Goal: Transaction & Acquisition: Purchase product/service

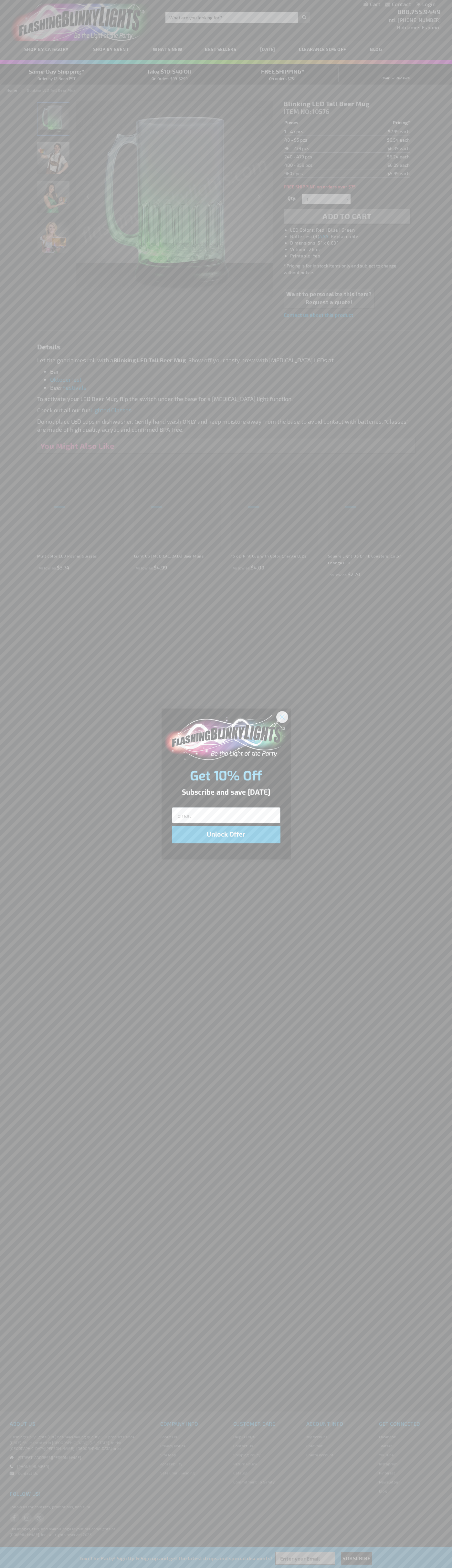
click at [282, 716] on icon "Close dialog" at bounding box center [281, 716] width 4 height 4
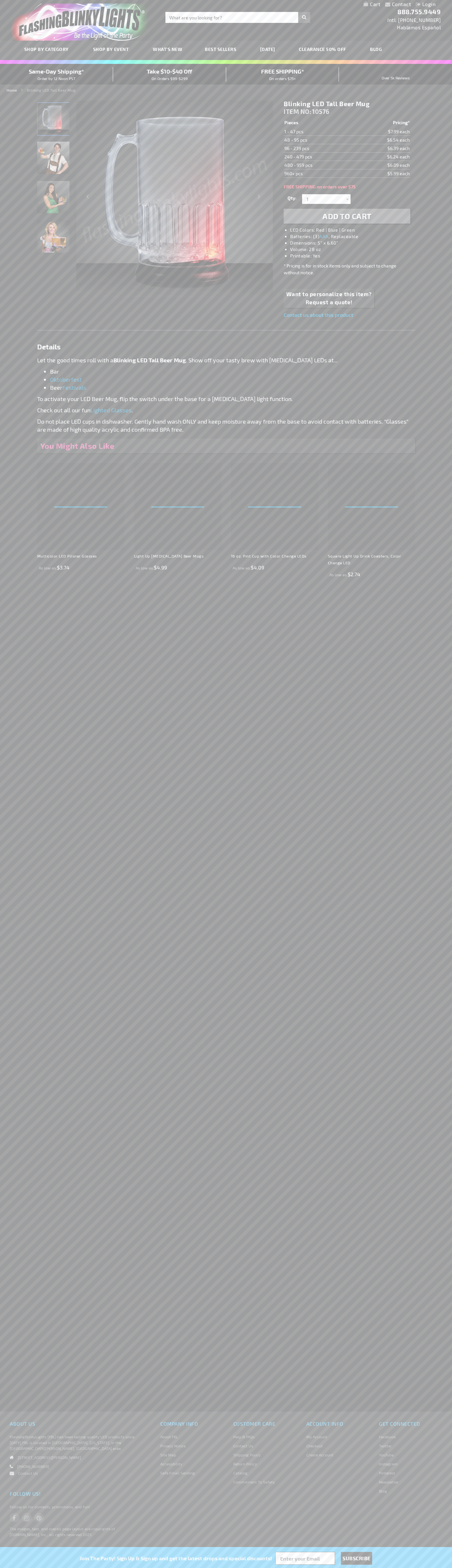
click at [353, 230] on li "LED Colors: Red | Blue | Green" at bounding box center [353, 230] width 126 height 7
click at [347, 216] on span "Add to Cart" at bounding box center [347, 215] width 49 height 9
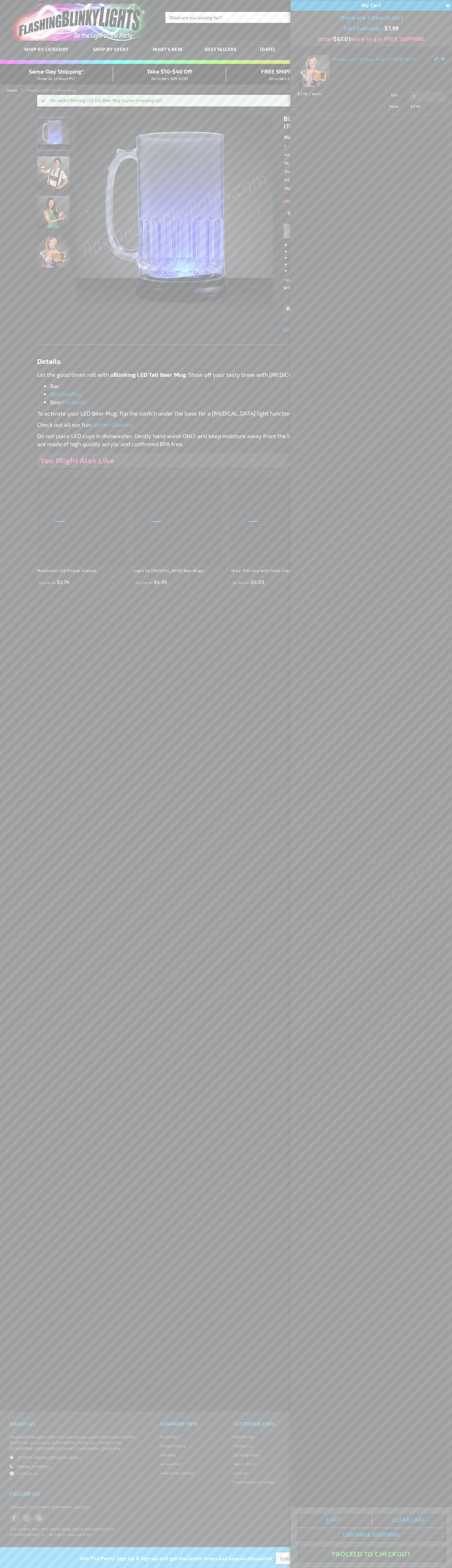
click at [371, 1554] on button "Proceed To Checkout" at bounding box center [371, 1554] width 148 height 15
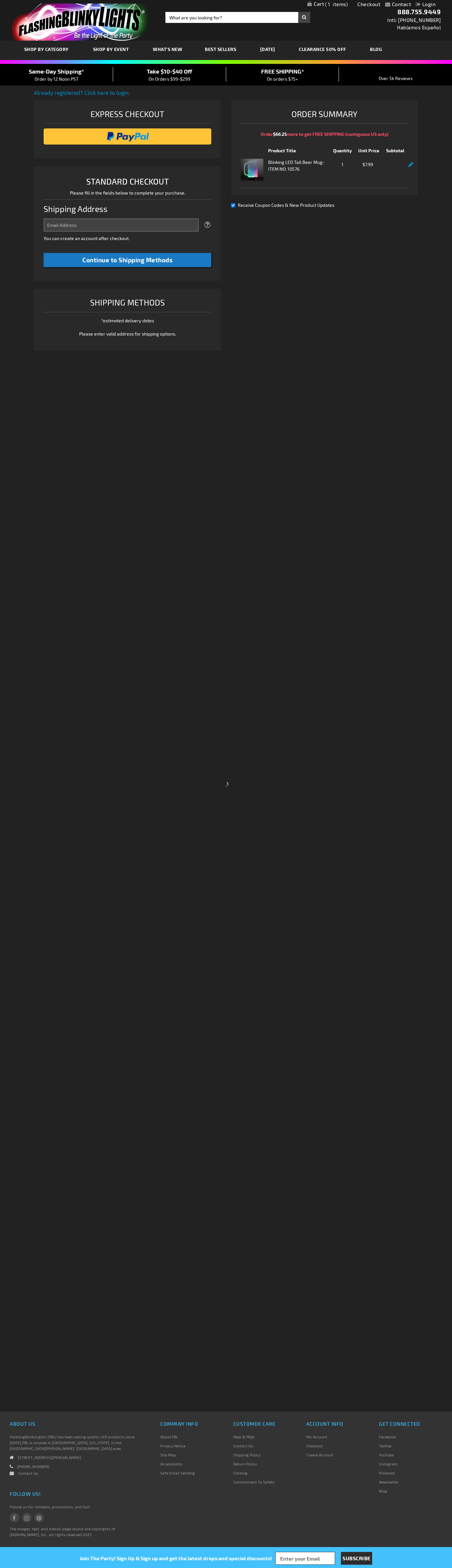
select select "US"
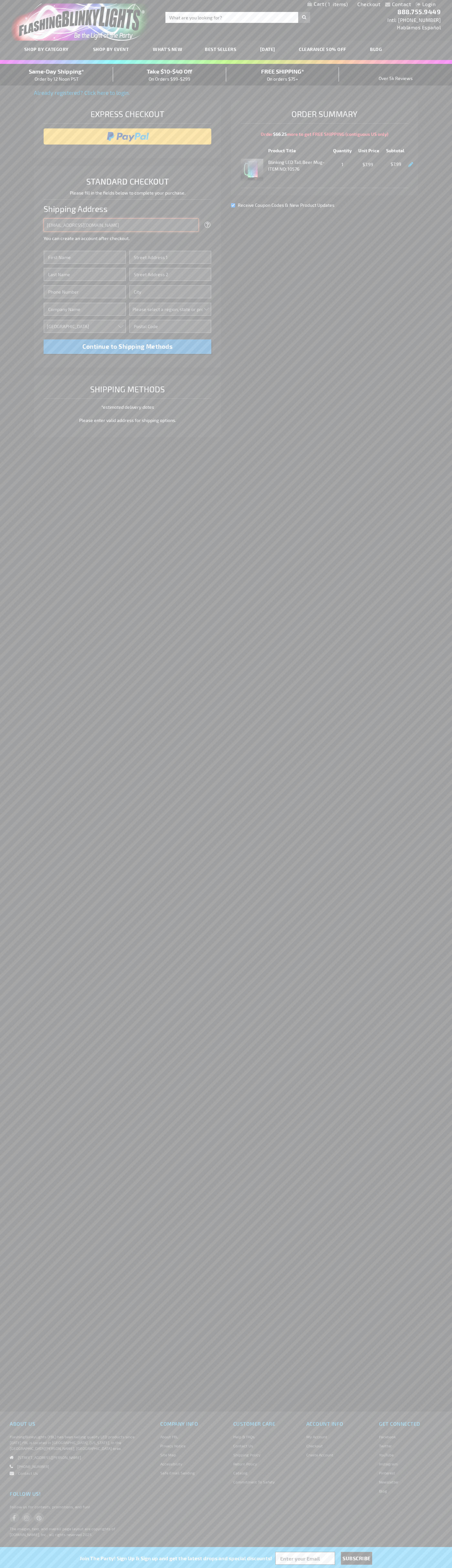
type input "johnsmith005@storebotmail.joonix.net"
type input "John"
type input "76 Ninth Avenue"
type input "First floor"
type input "new york"
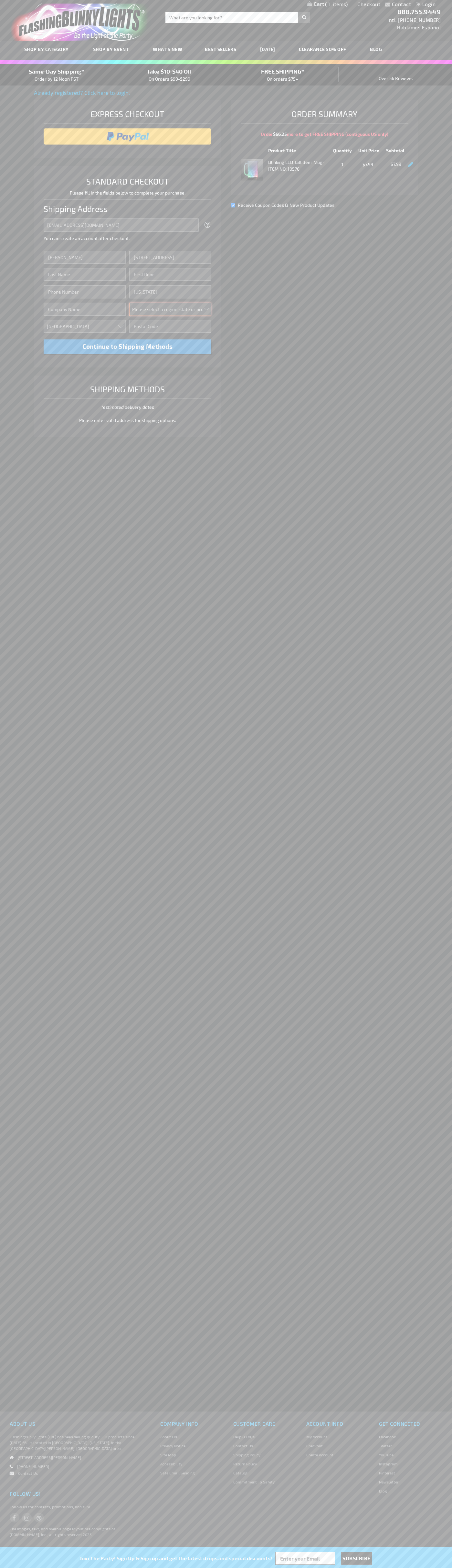
select select "43"
type input "10011"
type input "Smith"
type input "6502530000"
type input "John Smith"
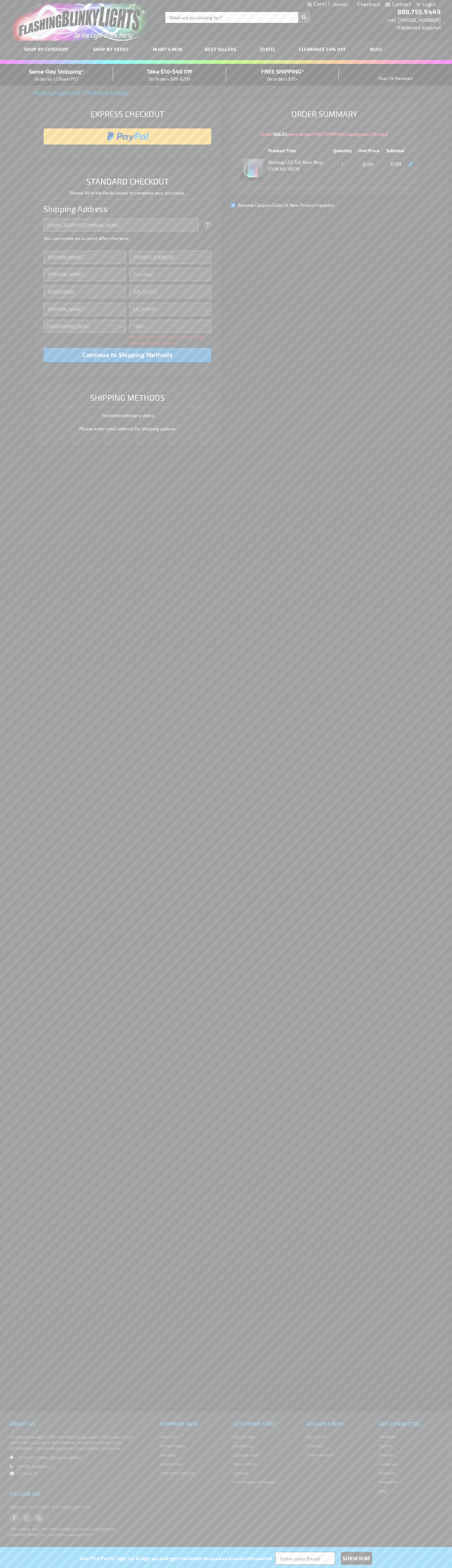
click at [57, 75] on div "Same-Day Shipping* Order by 12 Noon PST" at bounding box center [57, 74] width 113 height 15
click at [127, 136] on input "image" at bounding box center [127, 136] width 161 height 13
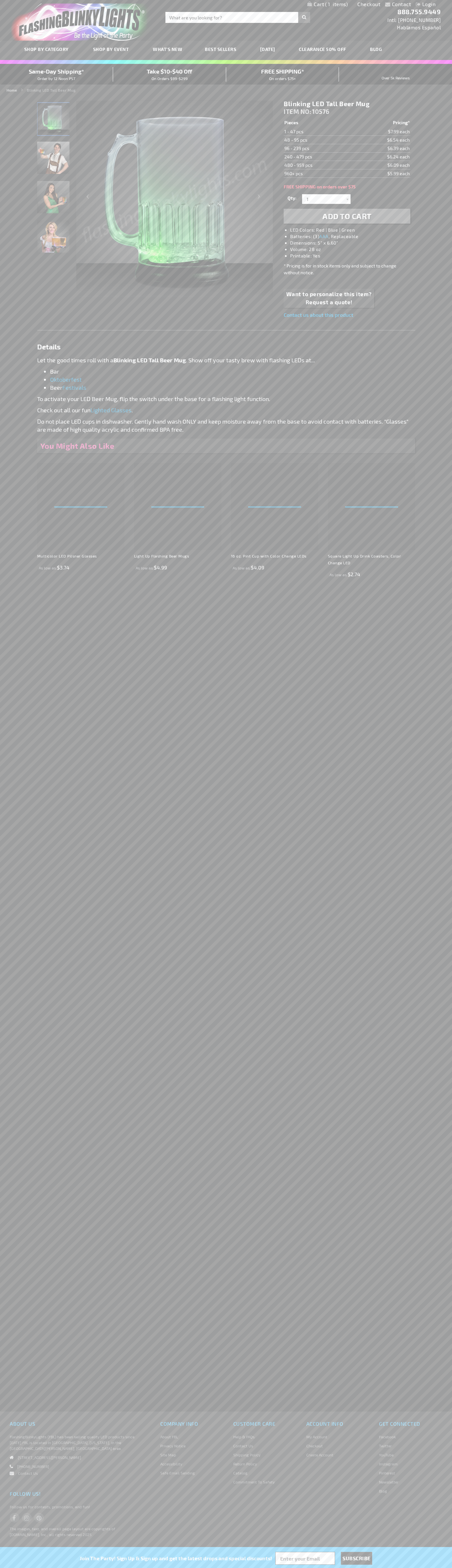
click at [327, 4] on span "1" at bounding box center [336, 4] width 23 height 6
